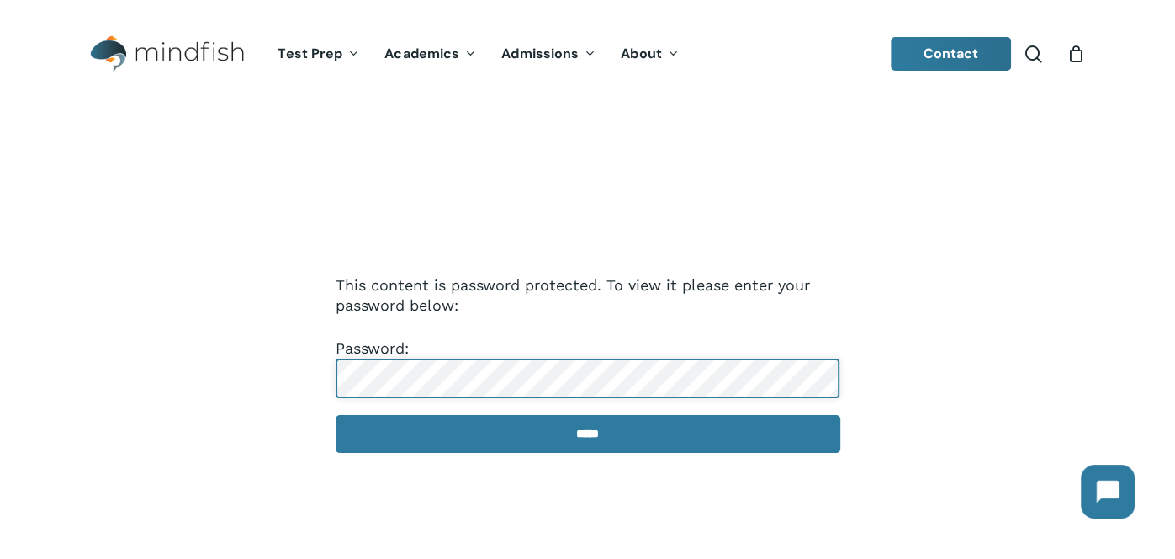
click at [336, 415] on input "*****" at bounding box center [588, 434] width 505 height 38
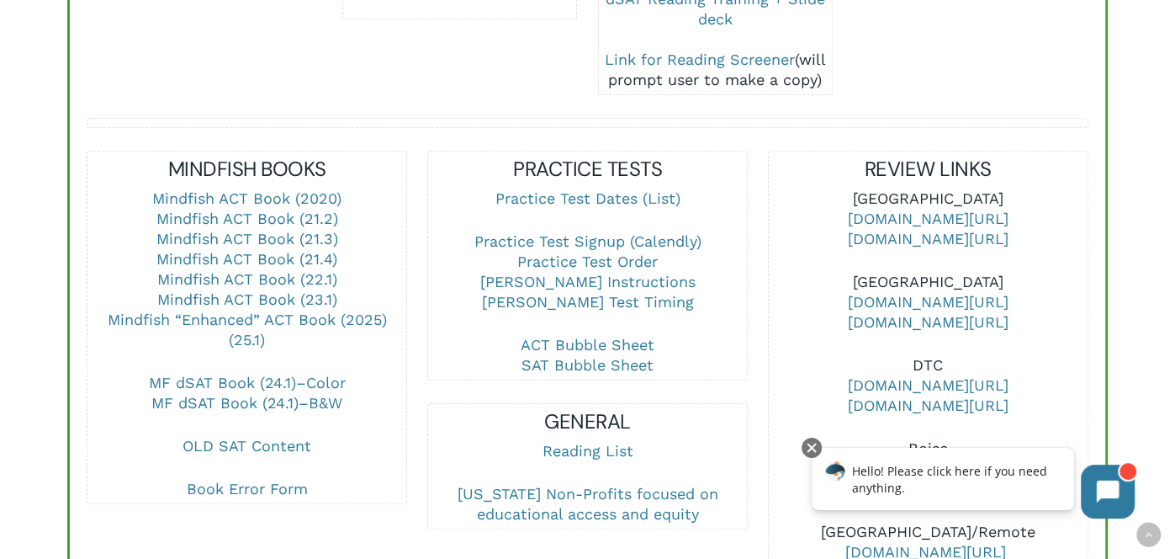
scroll to position [572, 0]
click at [619, 252] on link "Practice Test Order" at bounding box center [587, 261] width 140 height 18
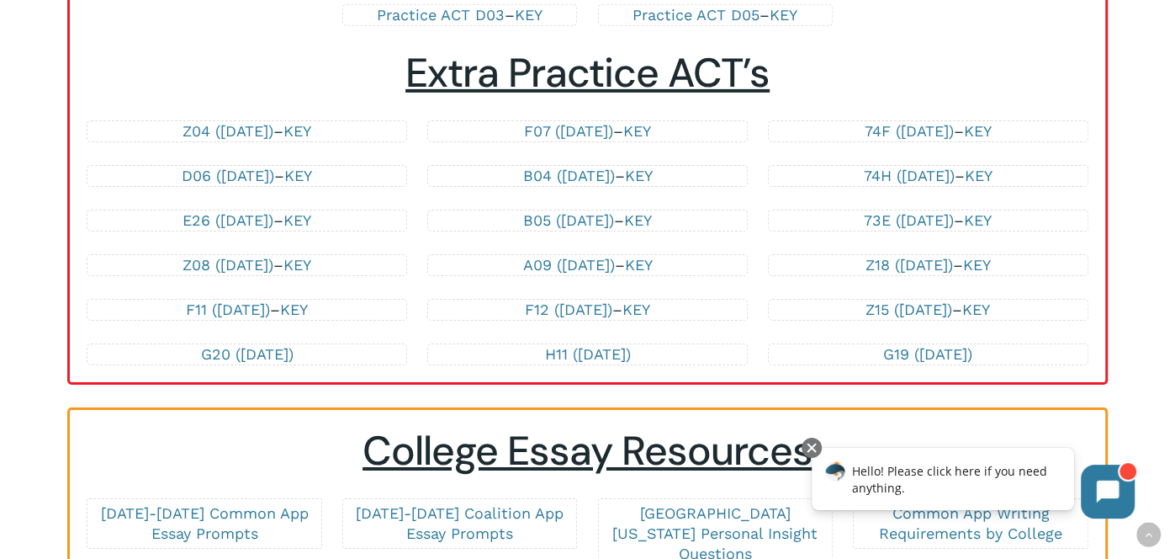
scroll to position [3709, 0]
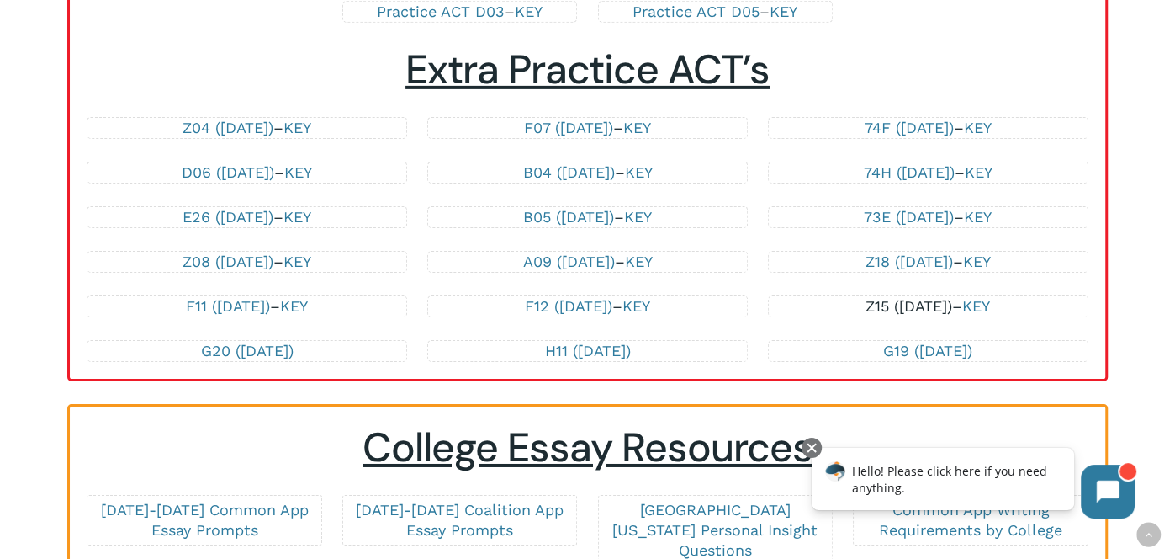
click at [939, 298] on link "Z15 ([DATE])" at bounding box center [909, 306] width 87 height 18
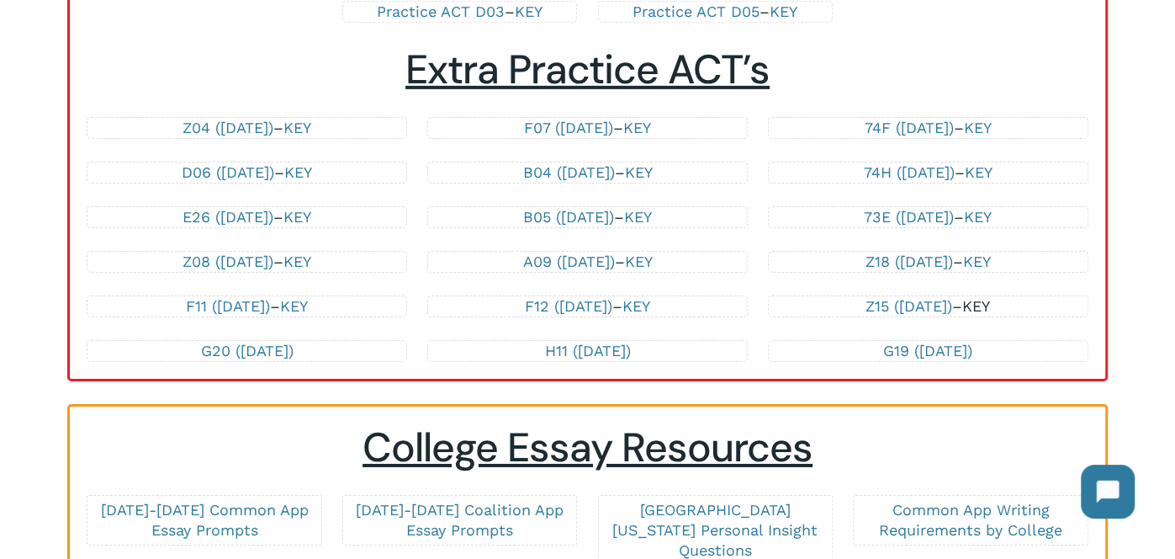
click at [982, 297] on link "KEY" at bounding box center [976, 306] width 28 height 18
